Goal: Information Seeking & Learning: Check status

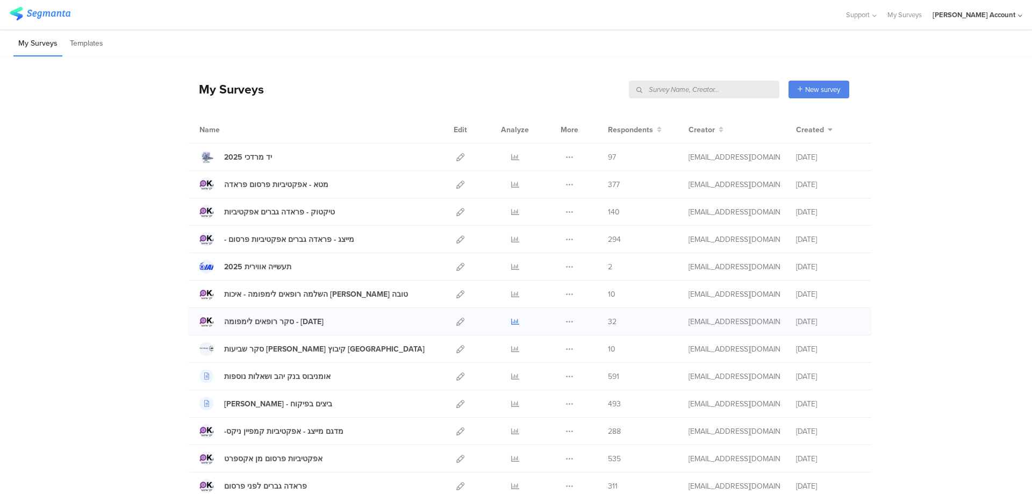
click at [512, 324] on icon at bounding box center [515, 322] width 8 height 8
